Goal: Find contact information: Find contact information

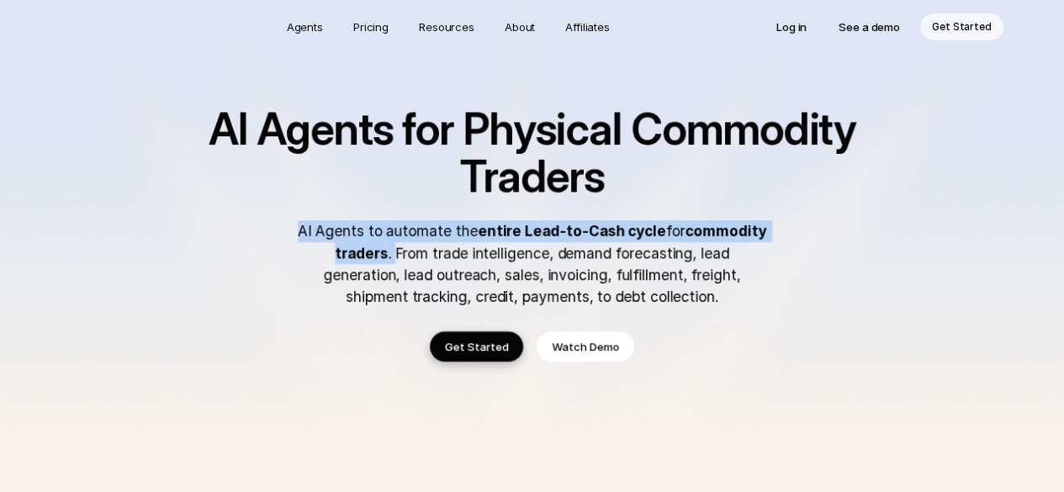
drag, startPoint x: 360, startPoint y: 256, endPoint x: 300, endPoint y: 230, distance: 65.1
click at [300, 230] on p "AI Agents to automate the entire Lead-to-Cash cycle for commodity traders . Fro…" at bounding box center [532, 263] width 471 height 87
copy p "AI Agents to automate the entire Lead-to-Cash cycle for commodity traders ."
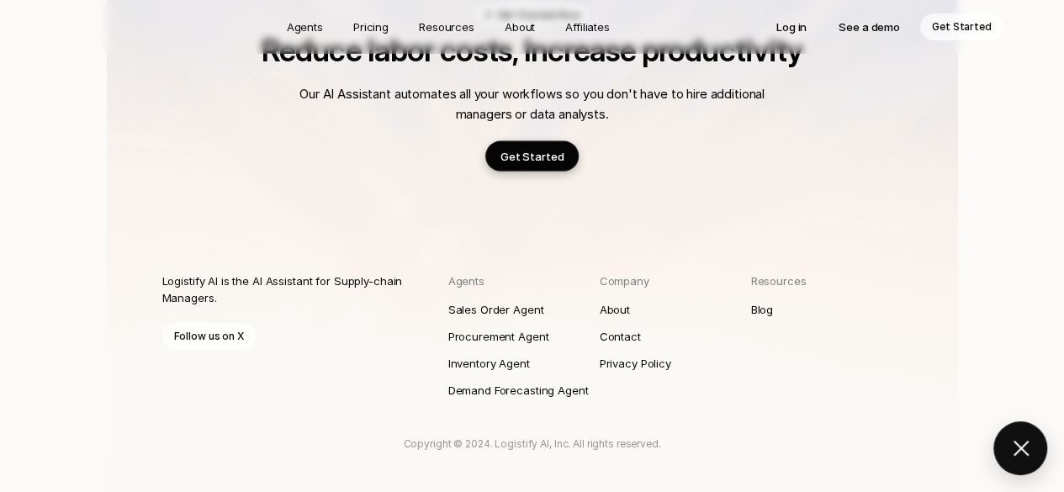
scroll to position [4932, 0]
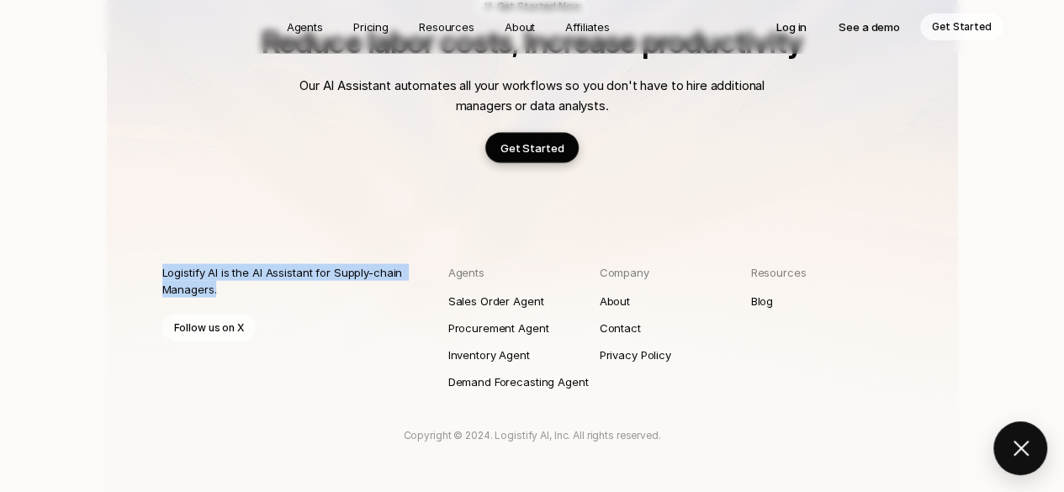
drag, startPoint x: 220, startPoint y: 240, endPoint x: 163, endPoint y: 223, distance: 59.6
click at [163, 264] on p "Logistify AI is the AI Assistant for Supply-chain Managers." at bounding box center [290, 281] width 256 height 34
copy p "Logistify AI is the AI Assistant for Supply-chain Managers."
click at [625, 320] on p "Contact" at bounding box center [622, 328] width 45 height 17
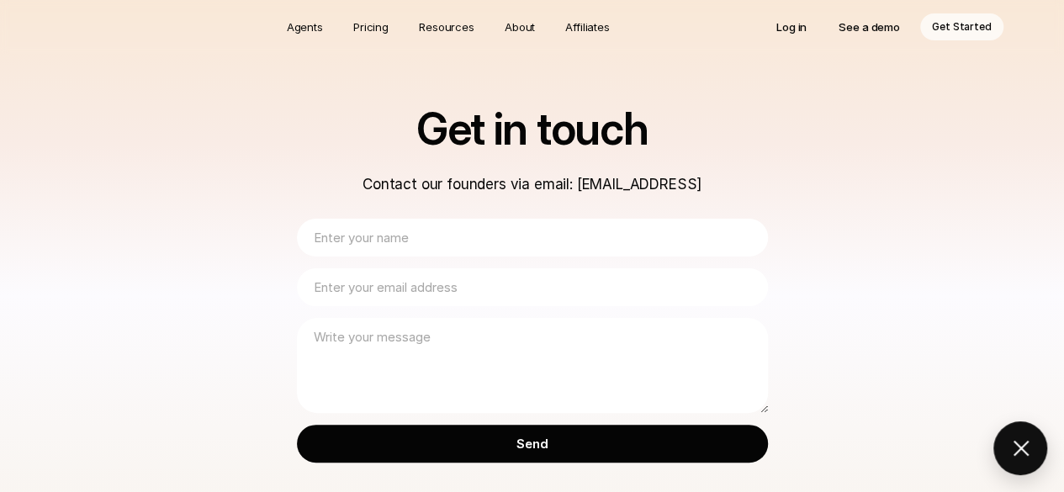
drag, startPoint x: 716, startPoint y: 178, endPoint x: 568, endPoint y: 182, distance: 147.2
click at [568, 182] on p "Contact our founders via email: [EMAIL_ADDRESS]" at bounding box center [532, 184] width 471 height 22
copy p "[EMAIL_ADDRESS]"
click at [850, 223] on div "Get in touch Contact our founders via email: [EMAIL_ADDRESS] Send" at bounding box center [532, 298] width 1064 height 597
